Goal: Find specific page/section: Find specific page/section

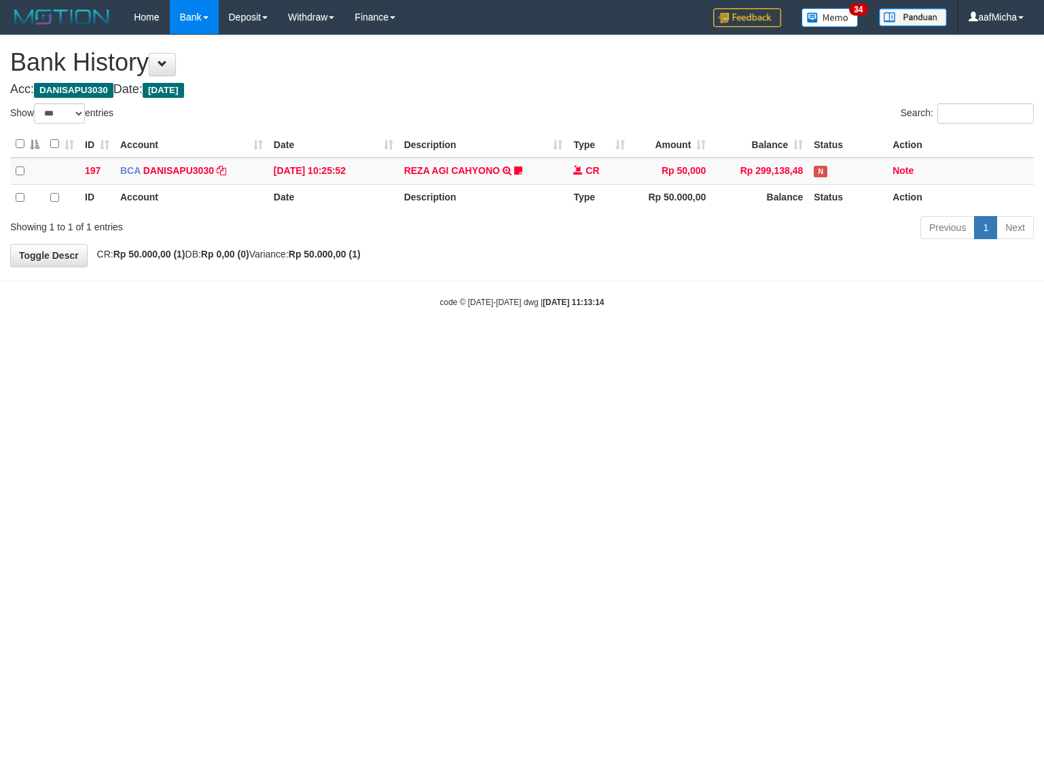
select select "***"
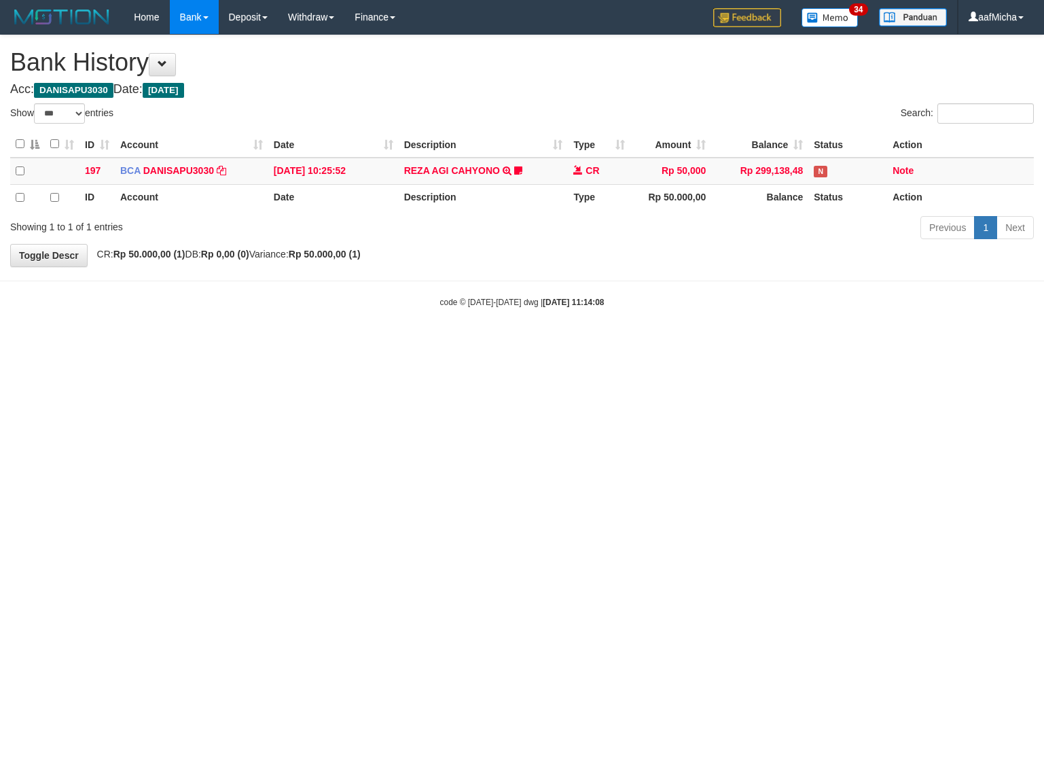
select select "***"
click at [149, 26] on link "Home" at bounding box center [146, 17] width 45 height 34
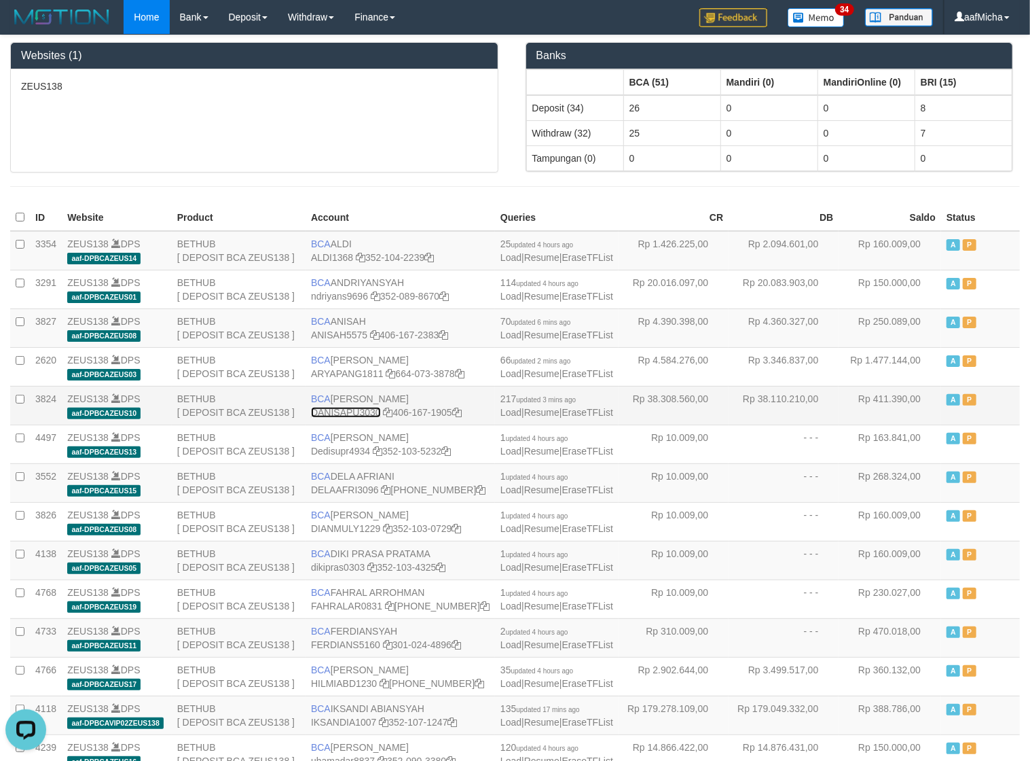
click at [340, 418] on link "DANISAPU3030" at bounding box center [346, 412] width 70 height 11
